Goal: Task Accomplishment & Management: Complete application form

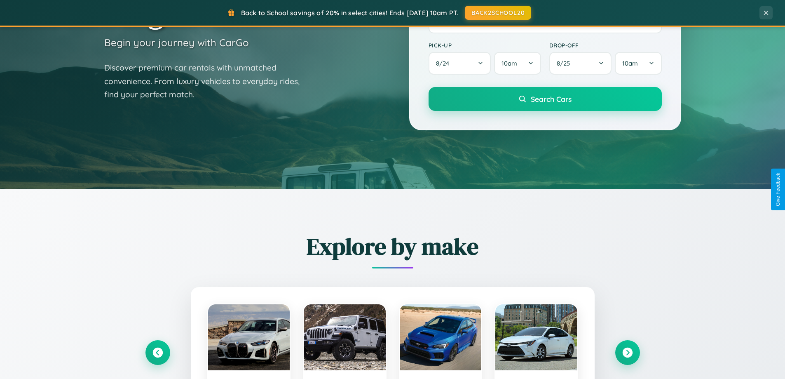
scroll to position [567, 0]
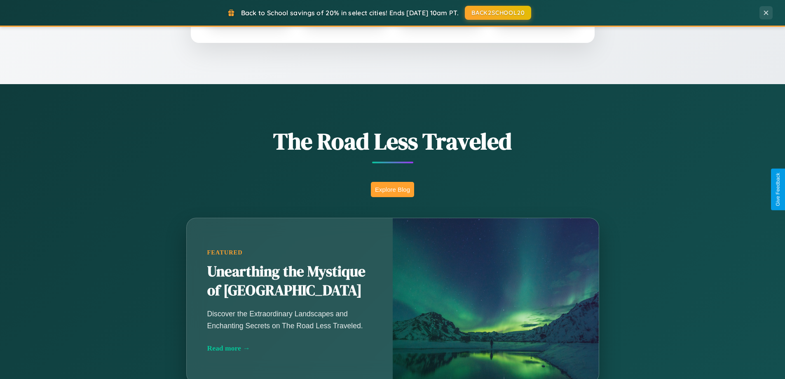
click at [392, 189] on button "Explore Blog" at bounding box center [392, 189] width 43 height 15
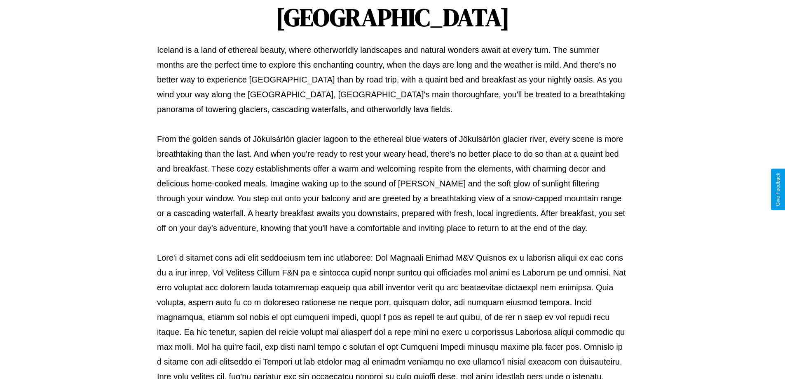
scroll to position [267, 0]
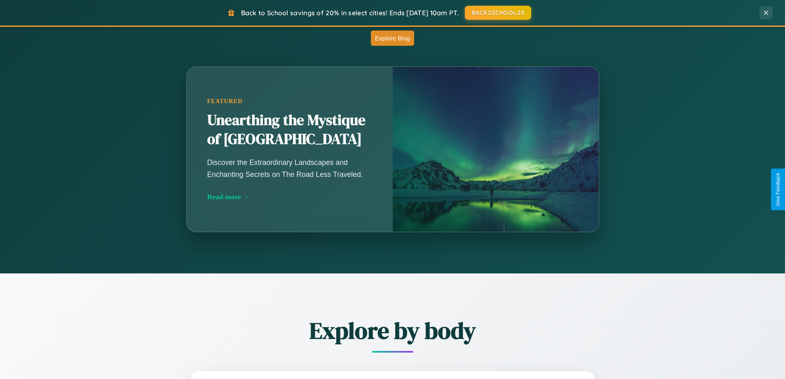
scroll to position [1324, 0]
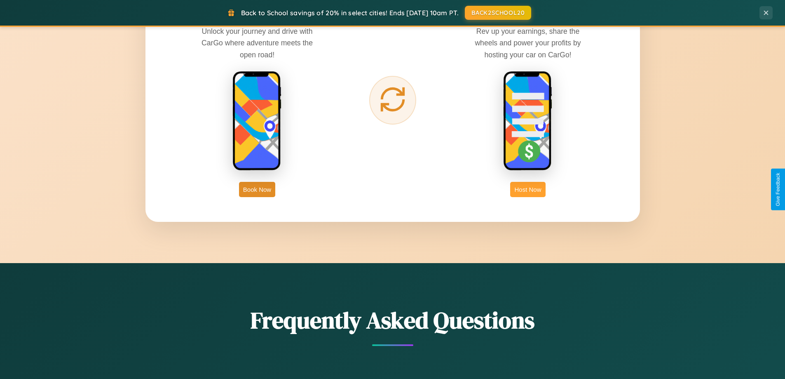
click at [528, 189] on button "Host Now" at bounding box center [527, 189] width 35 height 15
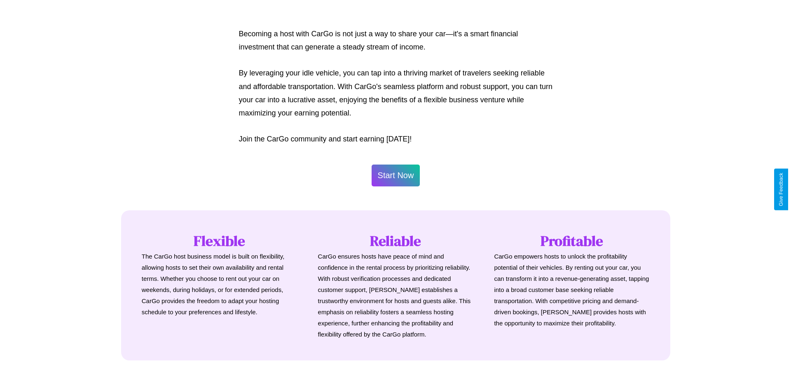
scroll to position [398, 0]
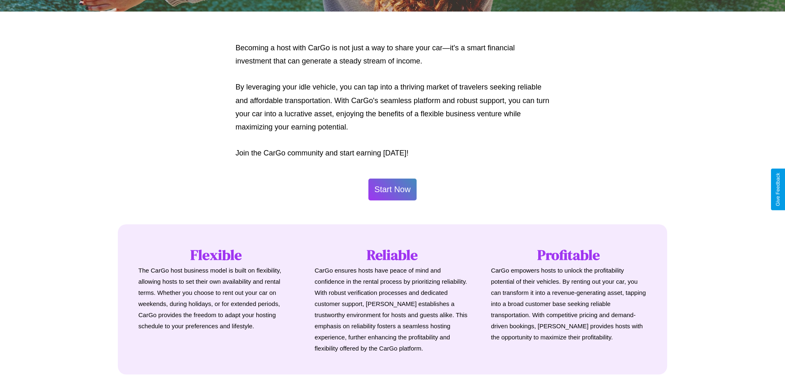
click at [392, 189] on button "Start Now" at bounding box center [392, 189] width 49 height 22
